Goal: Task Accomplishment & Management: Use online tool/utility

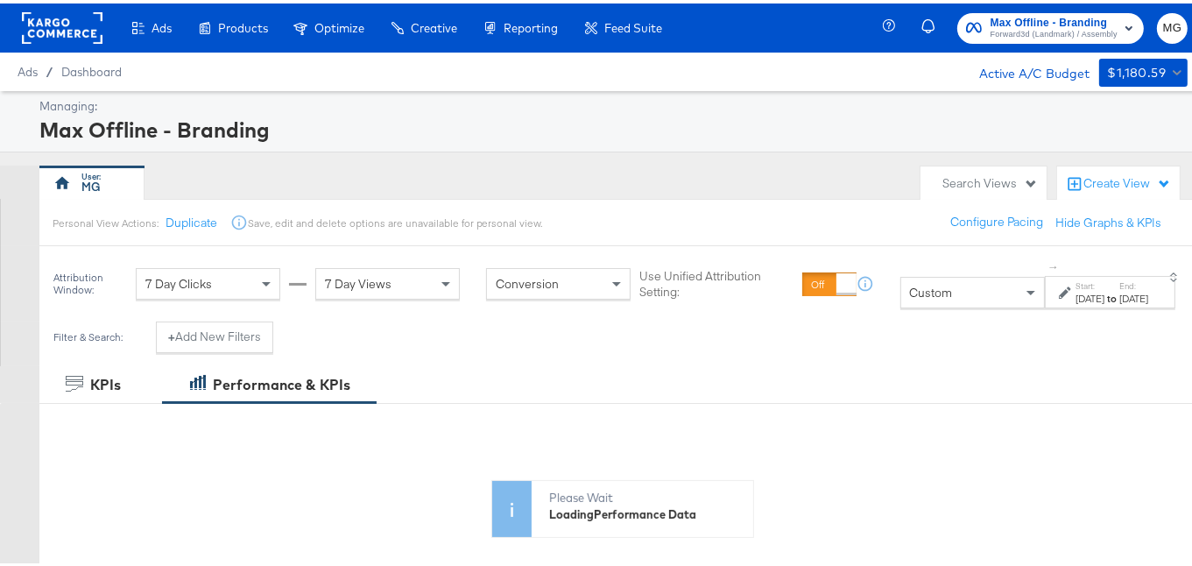
click at [1053, 34] on span "Forward3d (Landmark) / Assembly" at bounding box center [1053, 32] width 127 height 14
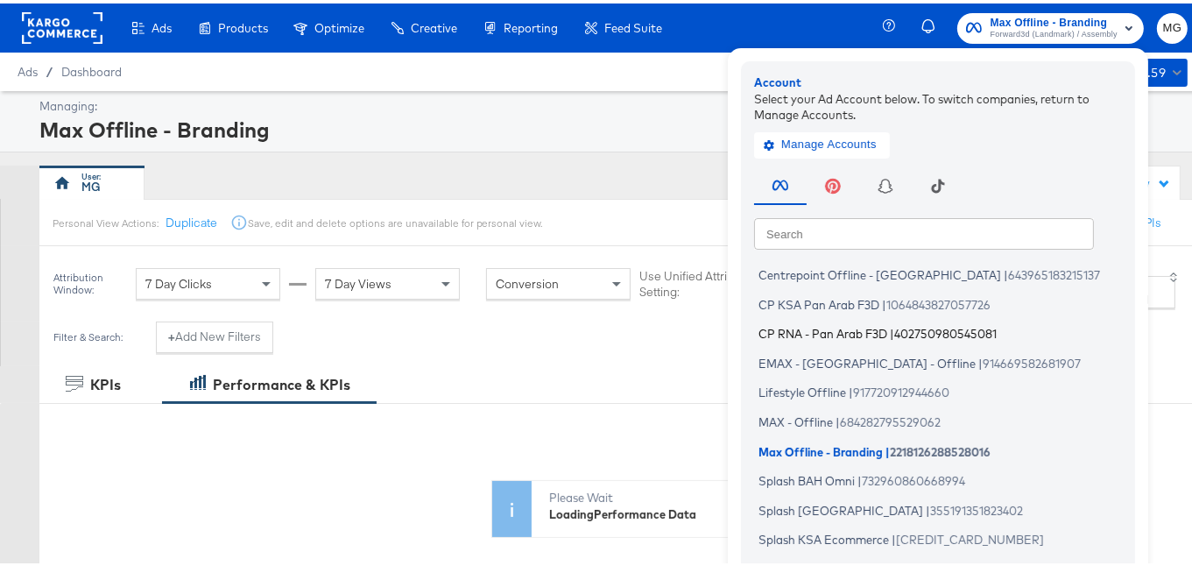
click at [842, 329] on span "CP RNA - Pan Arab F3D" at bounding box center [822, 330] width 129 height 14
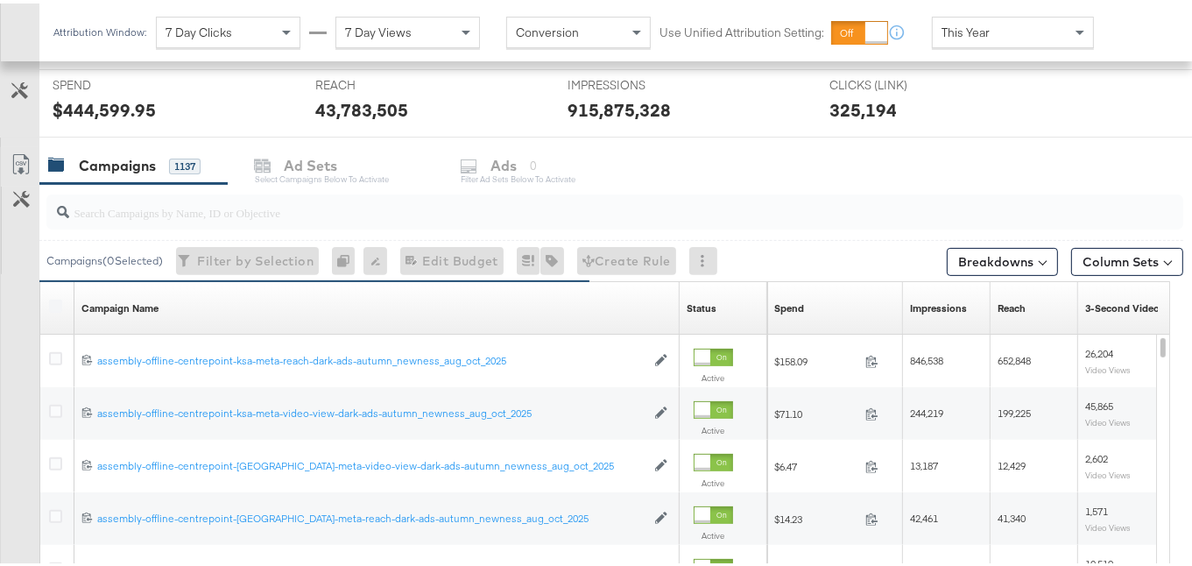
scroll to position [512, 0]
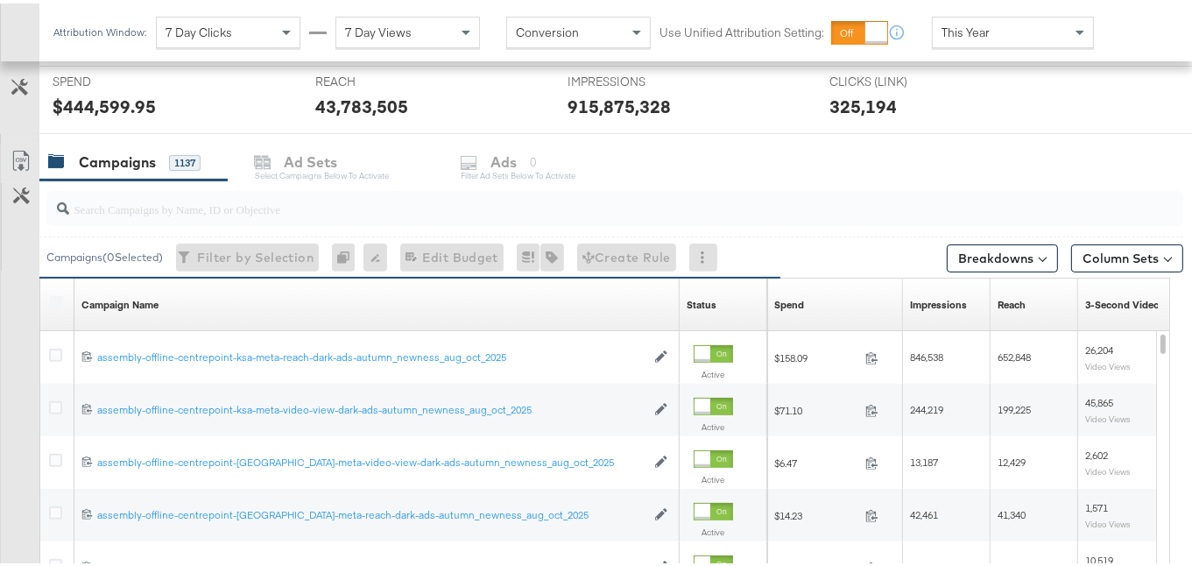
click at [126, 214] on div at bounding box center [614, 204] width 1137 height 35
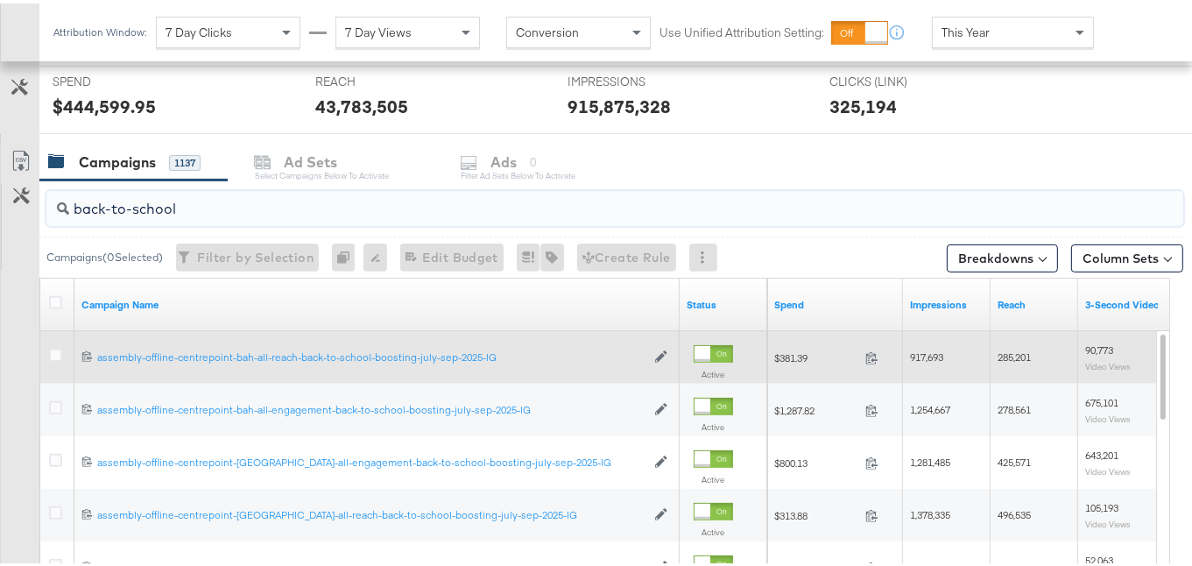
click at [657, 347] on icon at bounding box center [661, 353] width 12 height 12
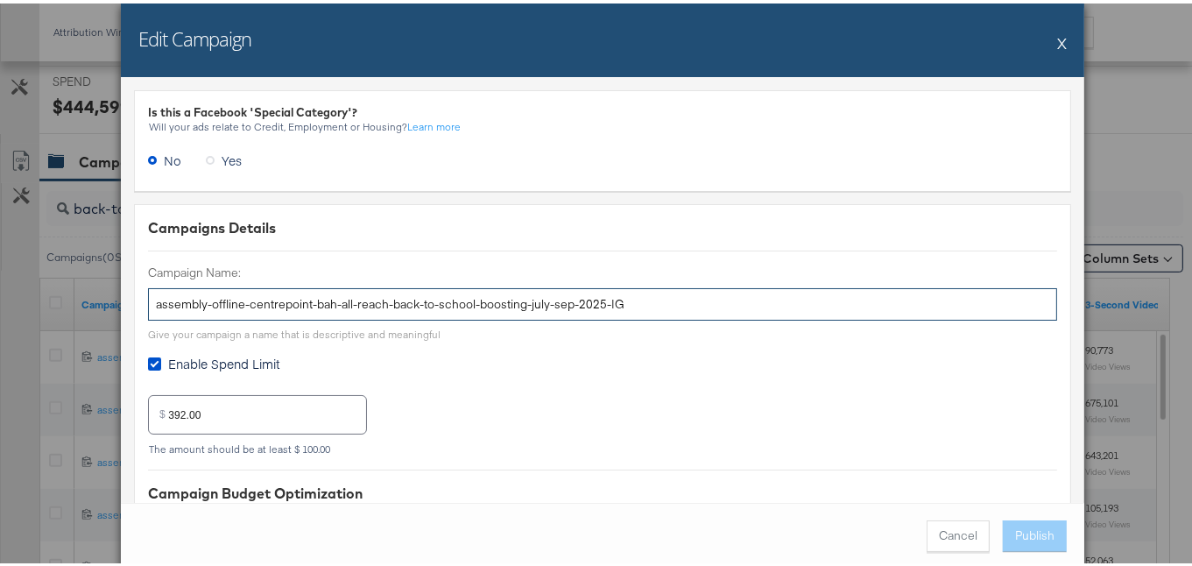
drag, startPoint x: 596, startPoint y: 304, endPoint x: 384, endPoint y: 314, distance: 212.1
click at [384, 314] on input "assembly-offline-centrepoint-bah-all-reach-back-to-school-boosting-july-sep-202…" at bounding box center [602, 301] width 909 height 32
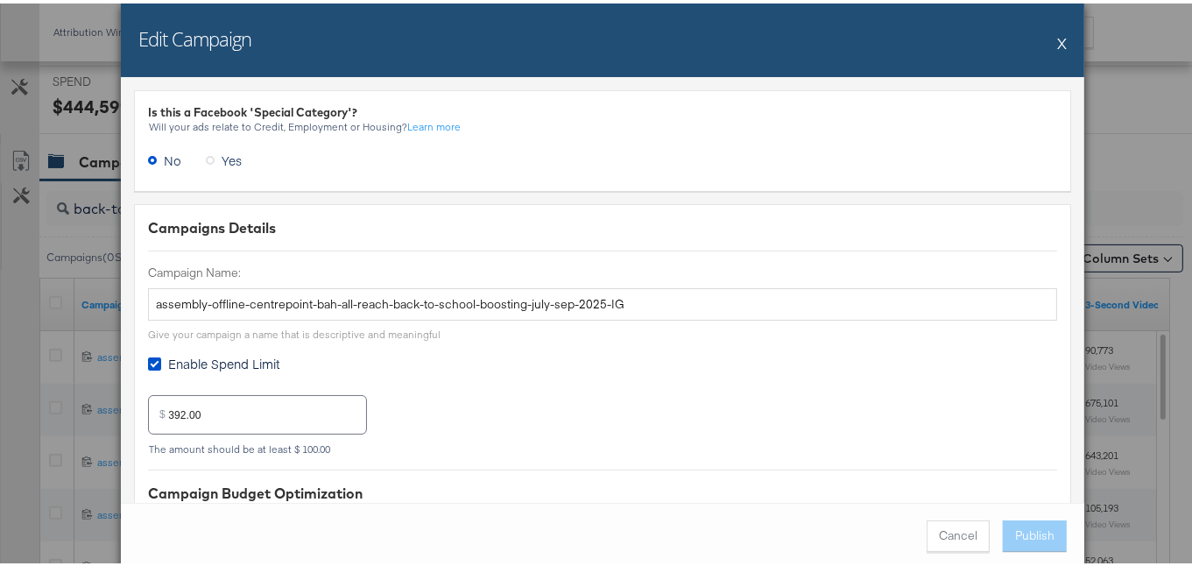
scroll to position [661, 0]
click at [1057, 43] on button "X" at bounding box center [1062, 39] width 10 height 35
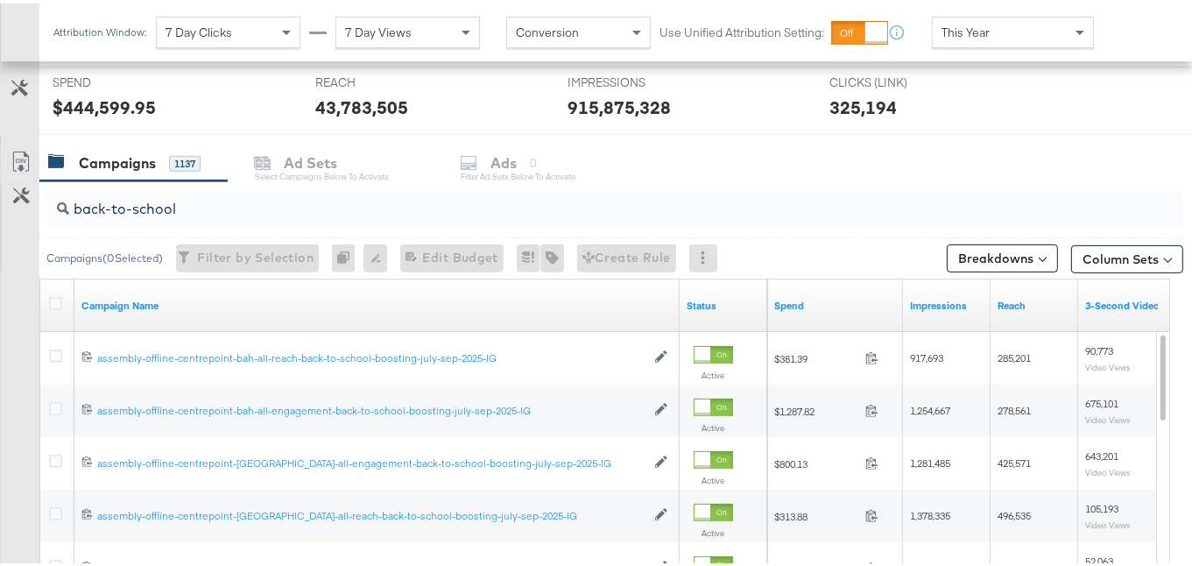
click at [213, 200] on input "back-to-school" at bounding box center [575, 198] width 1013 height 34
paste input "-boosting-july-sep-2025"
click at [55, 295] on icon at bounding box center [55, 299] width 13 height 13
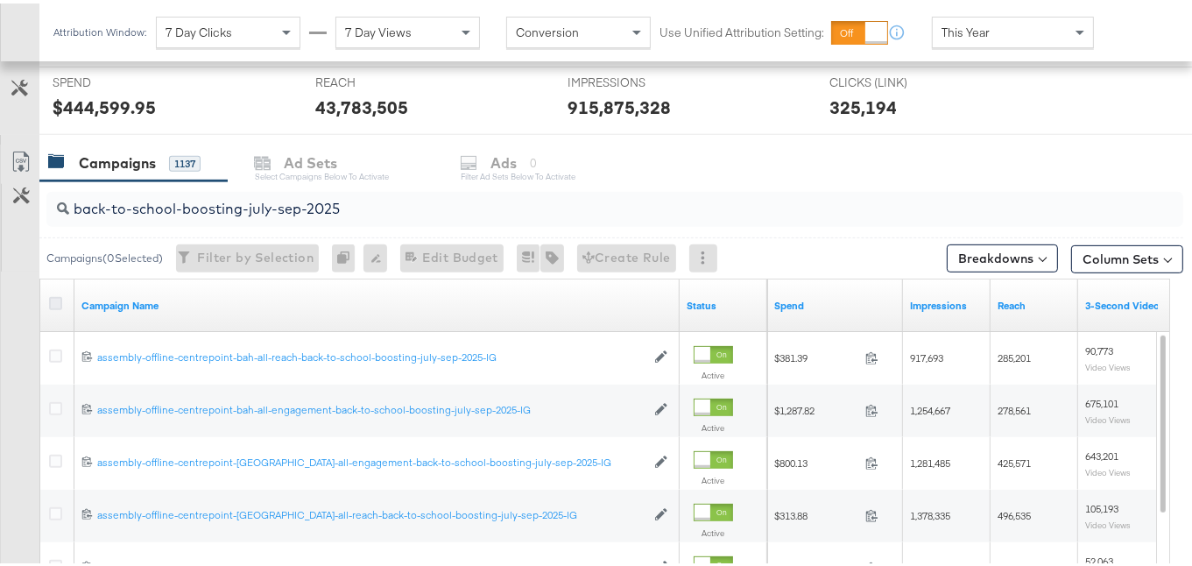
click at [0, 0] on input "checkbox" at bounding box center [0, 0] width 0 height 0
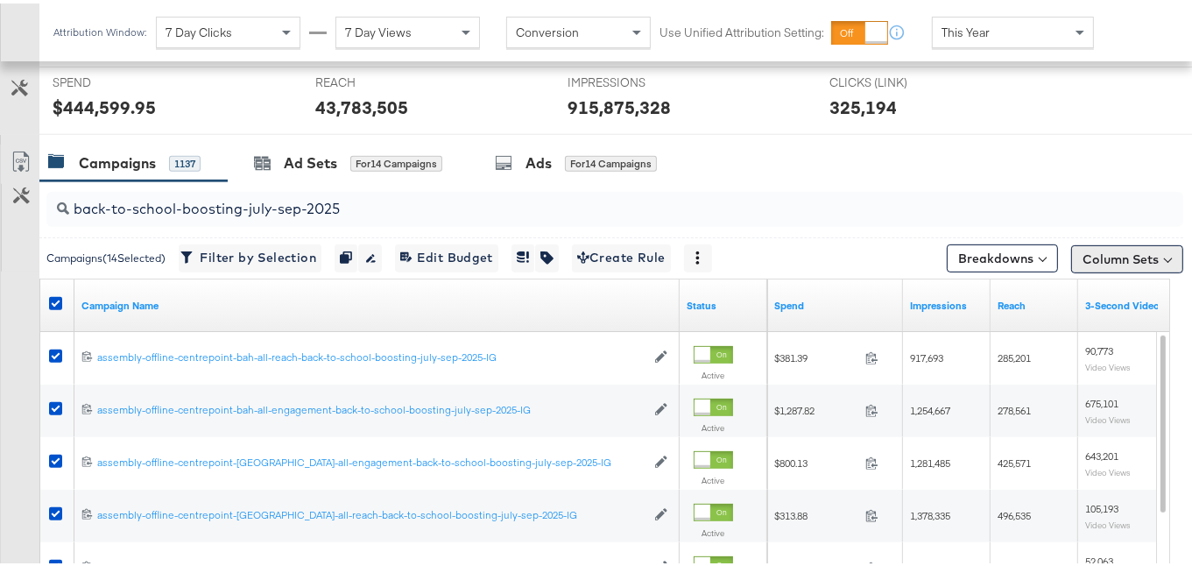
click at [1090, 249] on button "Column Sets" at bounding box center [1127, 256] width 112 height 28
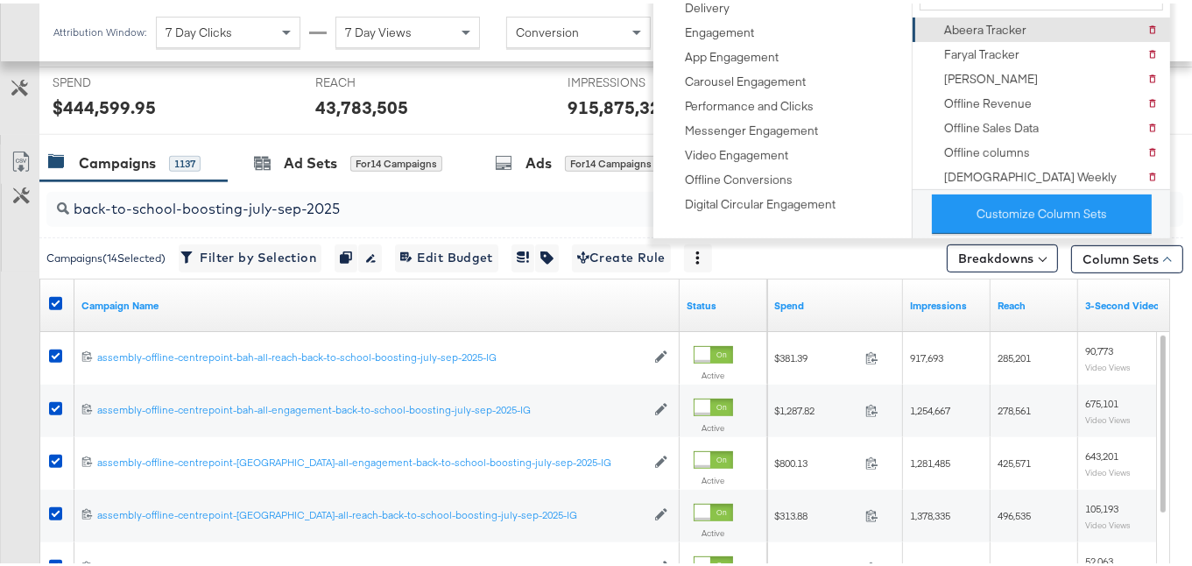
click at [1009, 18] on div "Abeera Tracker" at bounding box center [985, 26] width 82 height 17
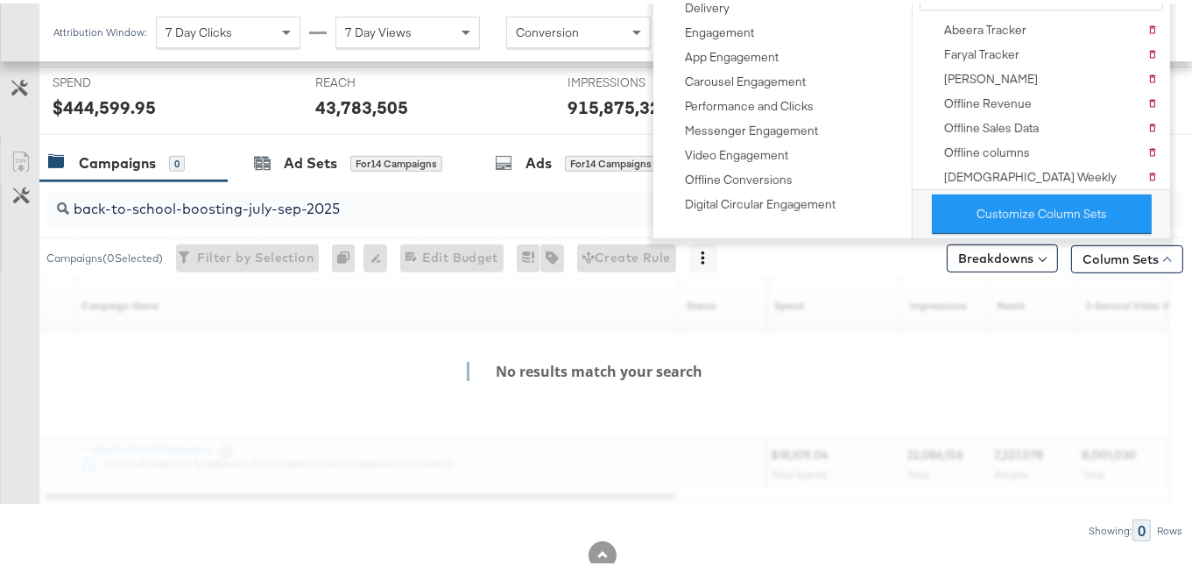
click at [1179, 231] on div "KPIs Performance & KPIs Customize KPIs ✔ Clicks (Link) ✔ Reach ✔ Impressions ✔ …" at bounding box center [602, 149] width 1205 height 930
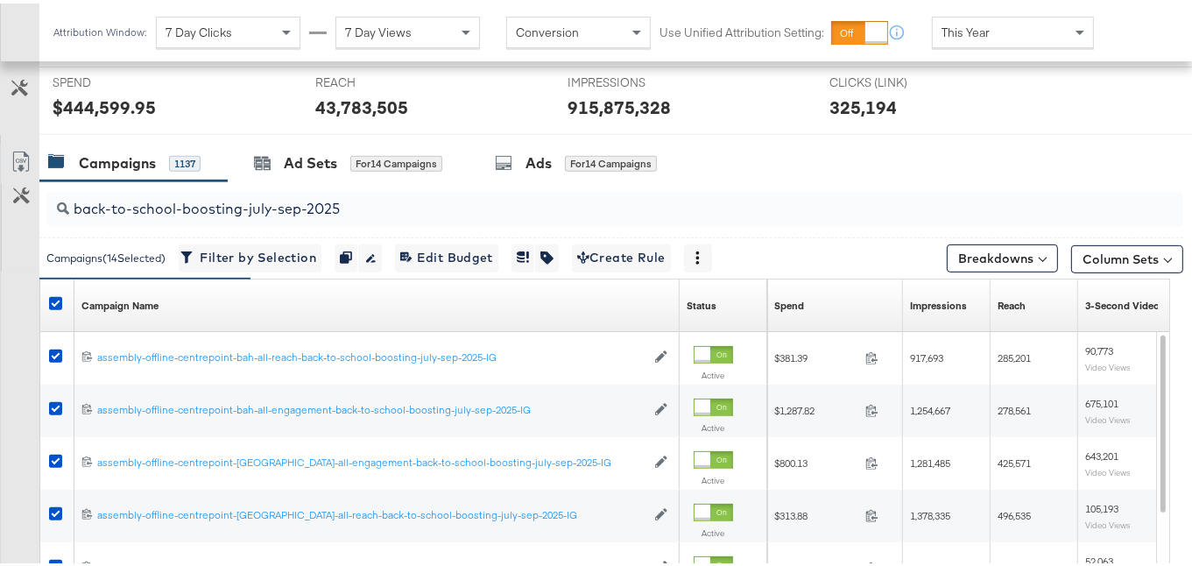
click at [9, 152] on link "Export as CSV" at bounding box center [20, 160] width 39 height 39
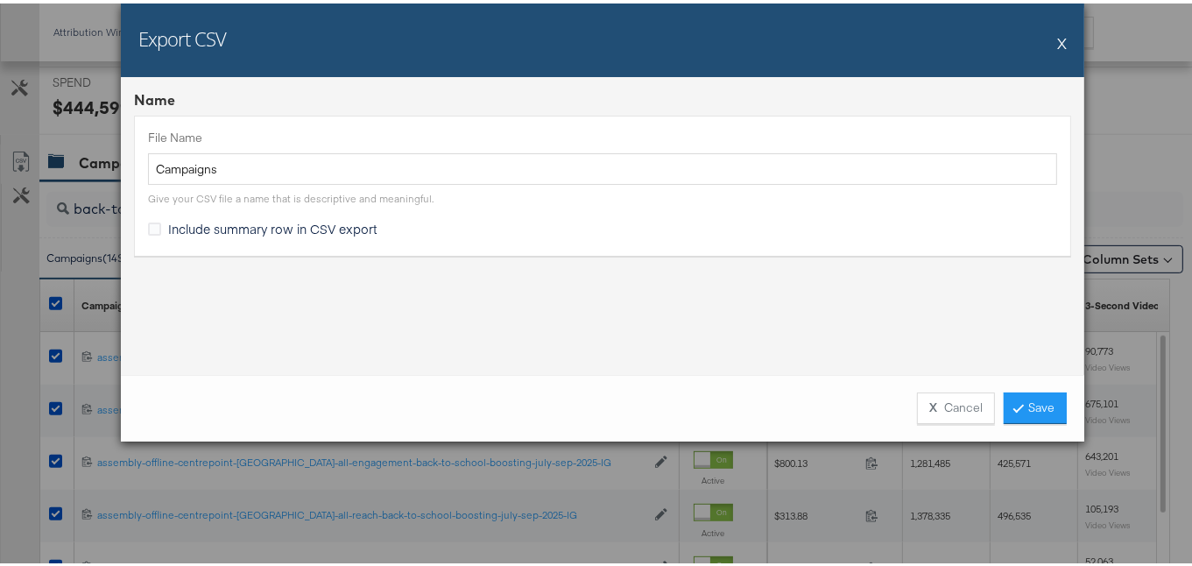
click at [233, 227] on span "Include summary row in CSV export" at bounding box center [272, 225] width 209 height 18
click at [0, 0] on input "Include summary row in CSV export" at bounding box center [0, 0] width 0 height 0
click at [1031, 394] on link "Save" at bounding box center [1035, 405] width 63 height 32
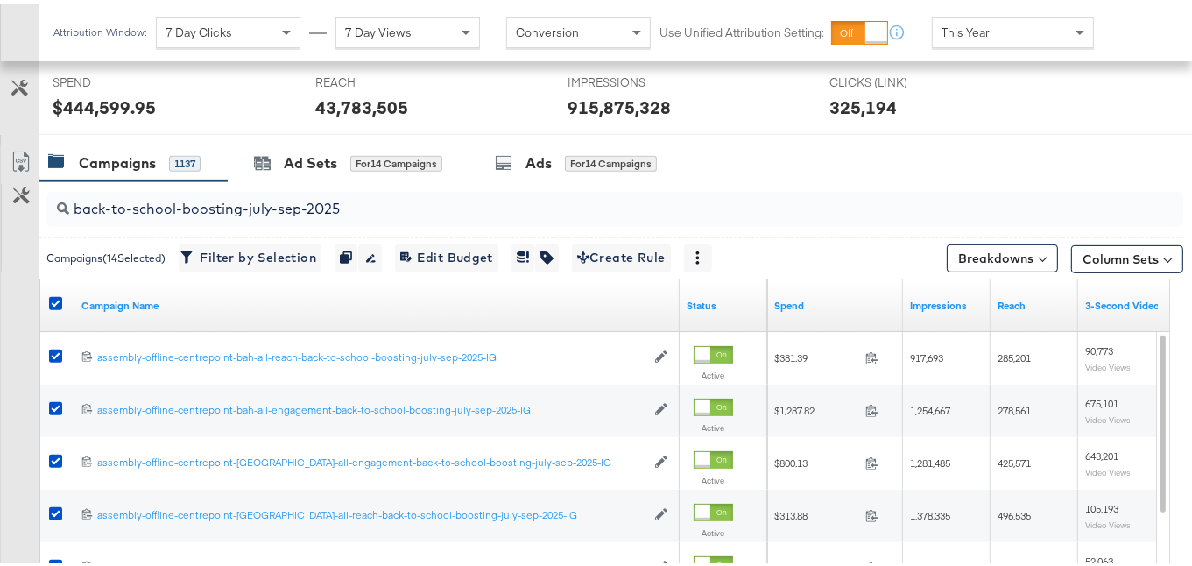
click at [263, 195] on input "back-to-school-boosting-july-sep-2025" at bounding box center [575, 198] width 1013 height 34
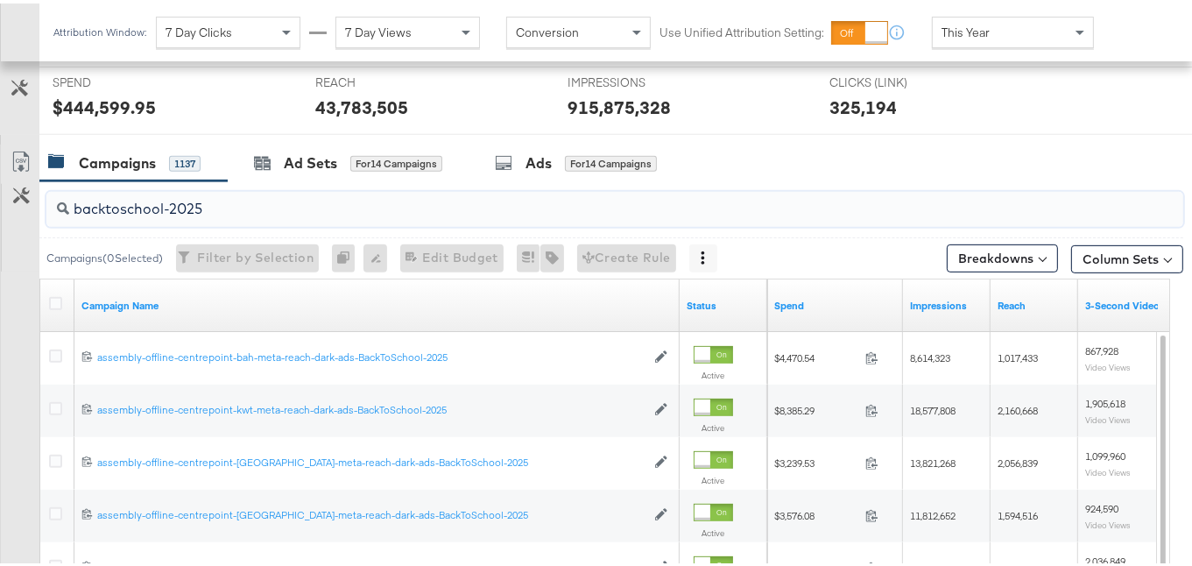
type input "backtoschool-2025"
click at [51, 303] on div at bounding box center [58, 302] width 18 height 18
click at [59, 294] on icon at bounding box center [55, 299] width 13 height 13
click at [0, 0] on input "checkbox" at bounding box center [0, 0] width 0 height 0
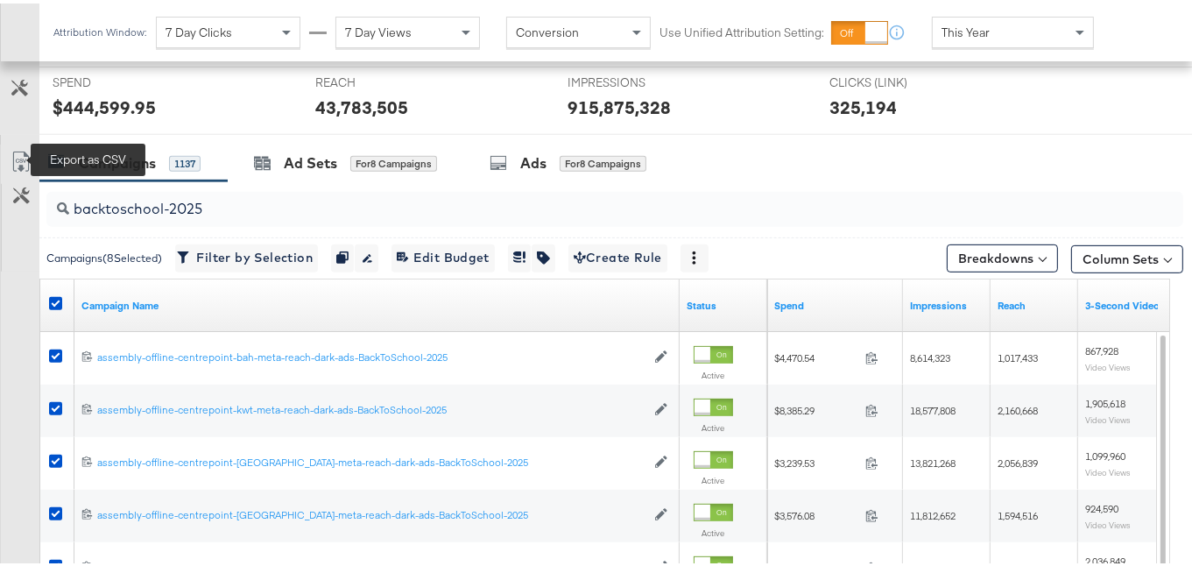
click at [19, 150] on icon at bounding box center [21, 158] width 21 height 21
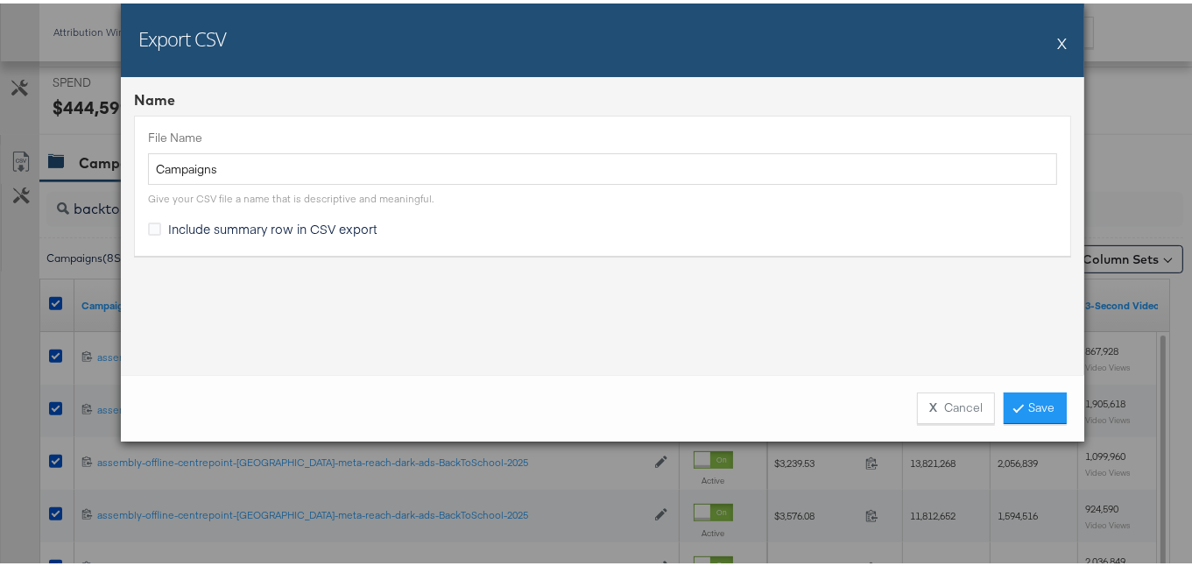
click at [345, 227] on span "Include summary row in CSV export" at bounding box center [272, 225] width 209 height 18
click at [0, 0] on input "Include summary row in CSV export" at bounding box center [0, 0] width 0 height 0
click at [1048, 403] on link "Save" at bounding box center [1035, 405] width 63 height 32
